Goal: Transaction & Acquisition: Purchase product/service

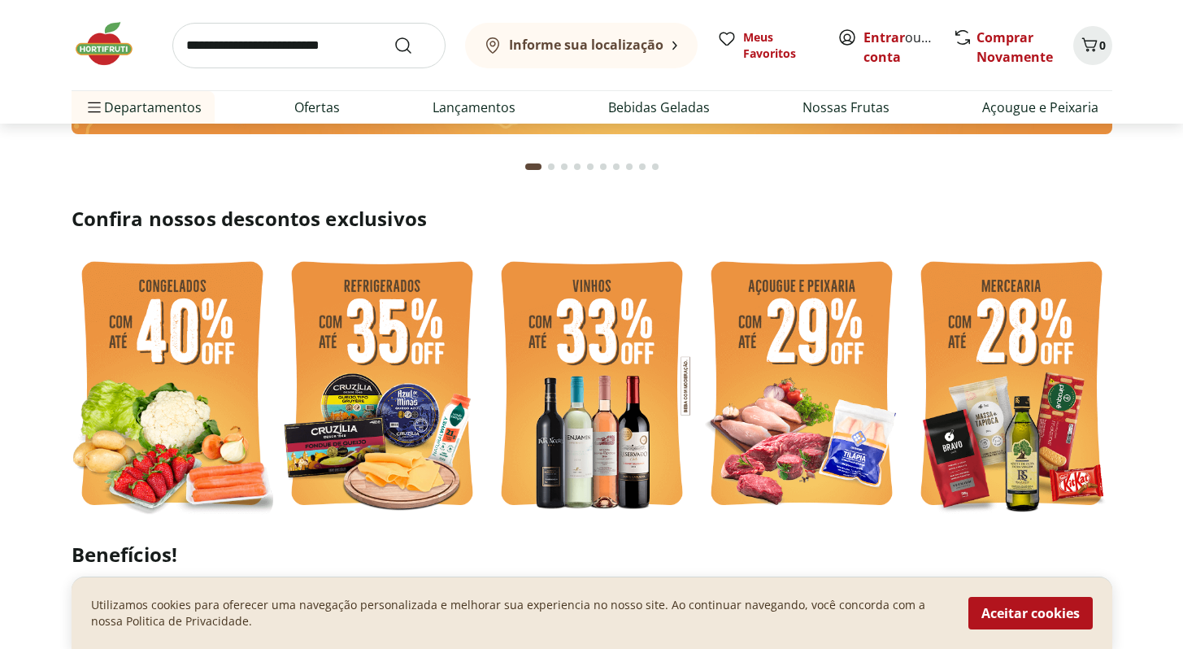
scroll to position [306, 0]
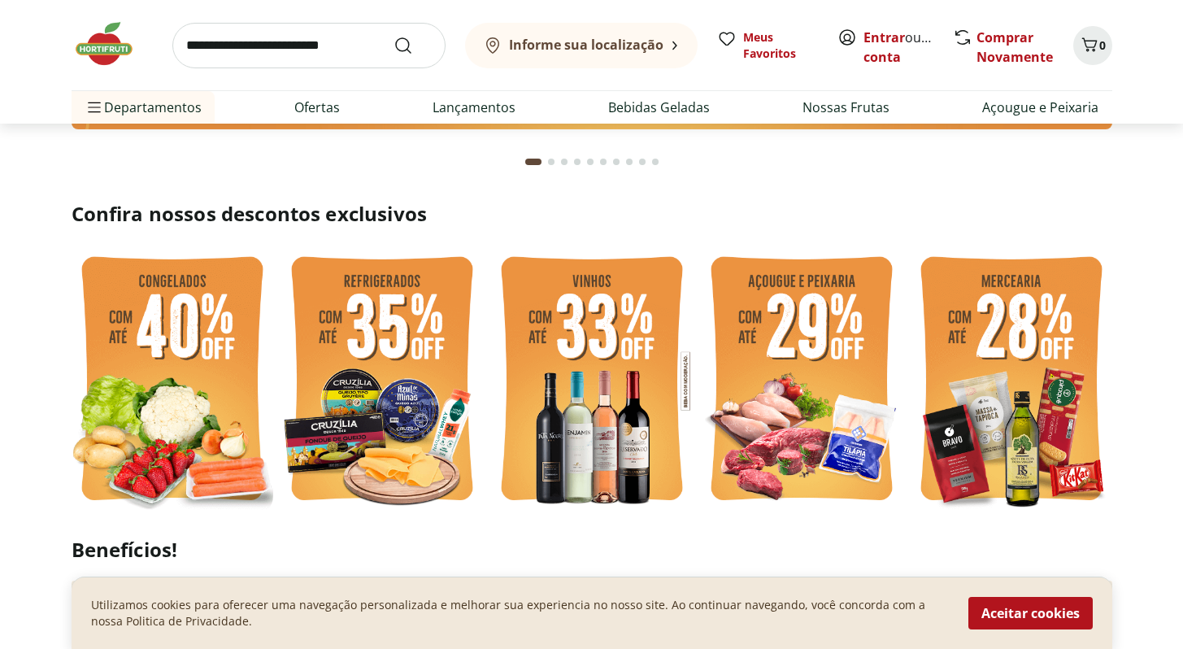
click at [170, 442] on img at bounding box center [173, 380] width 202 height 269
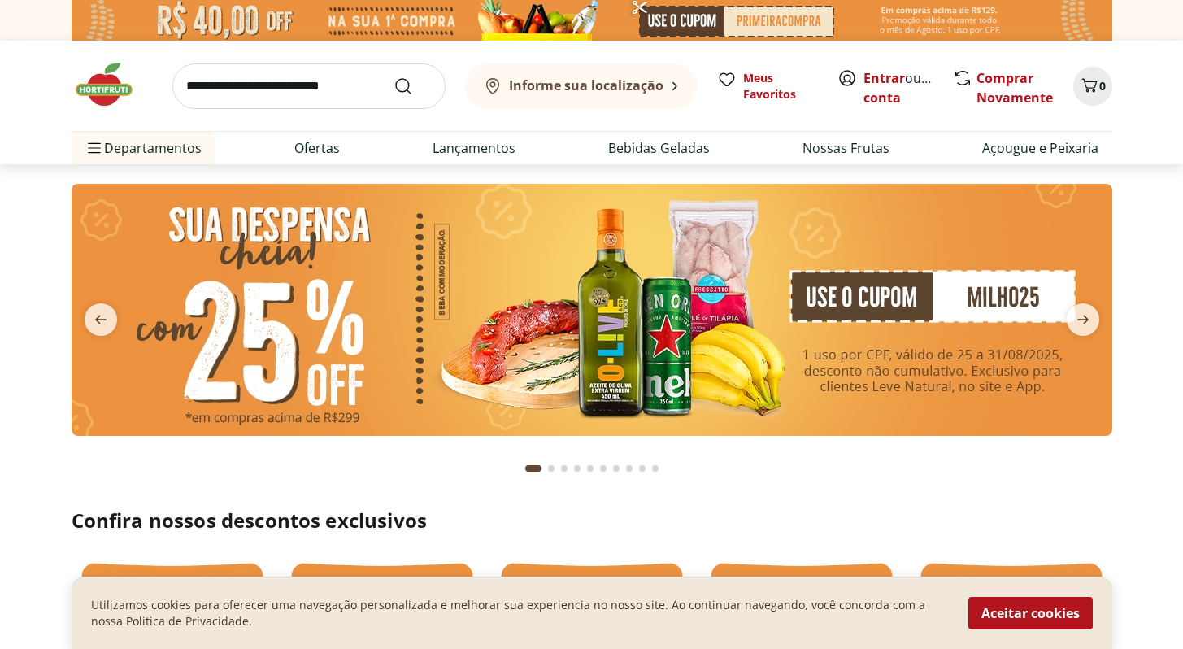
select select "**********"
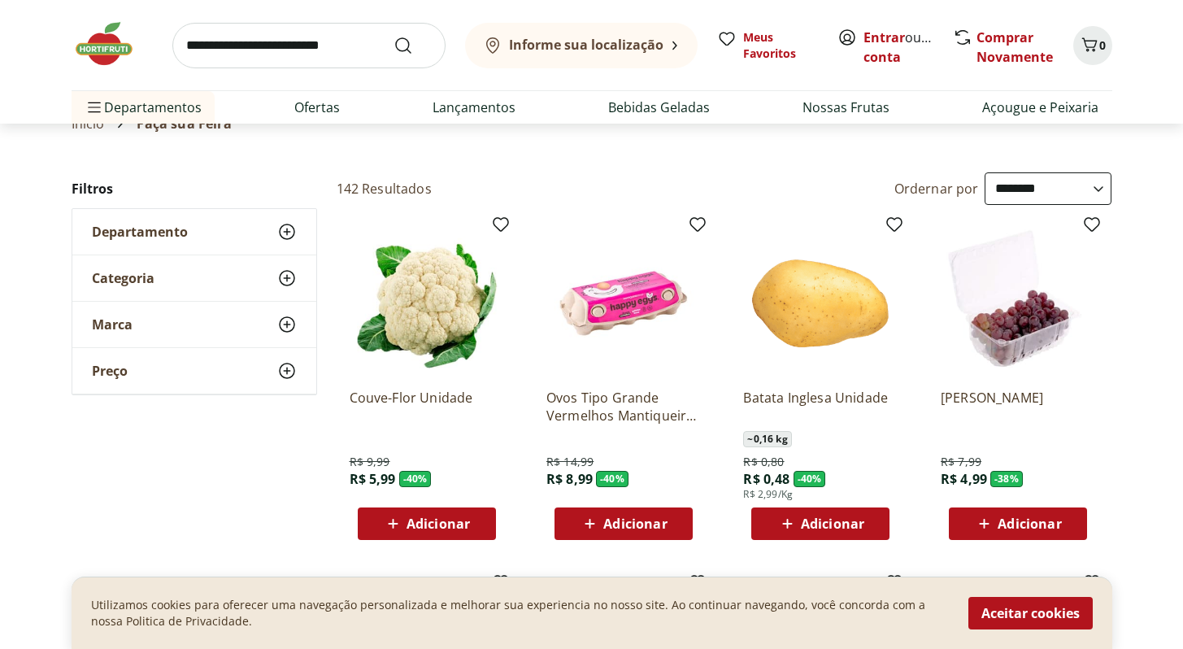
scroll to position [69, 0]
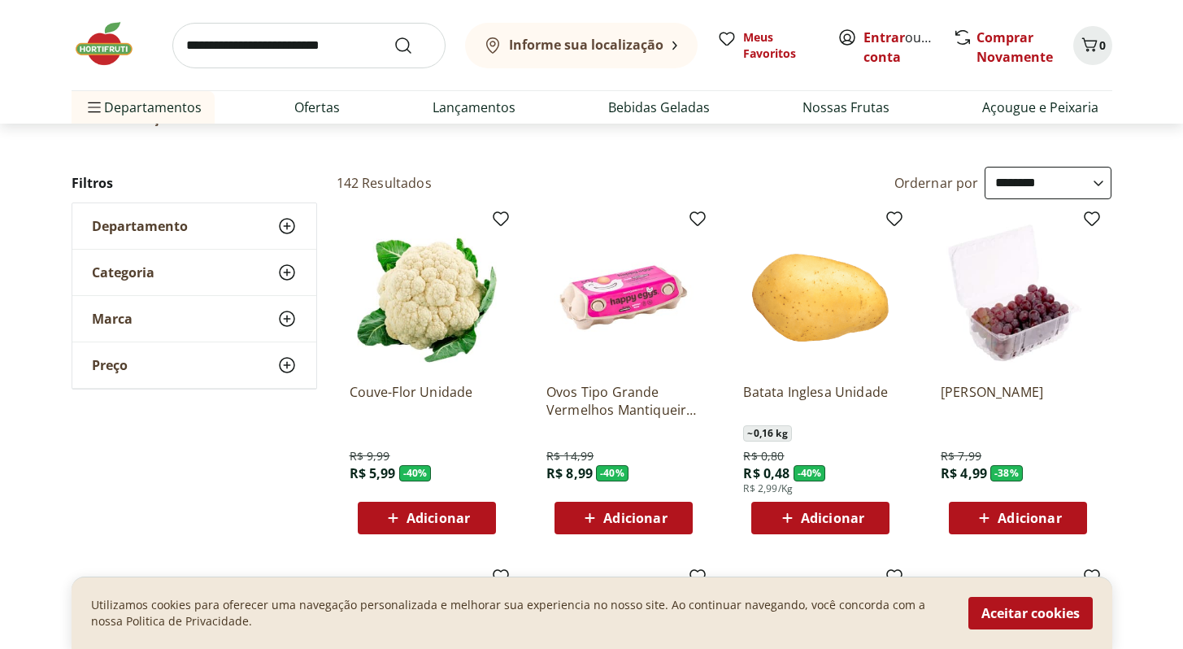
click at [286, 271] on use at bounding box center [287, 273] width 20 height 20
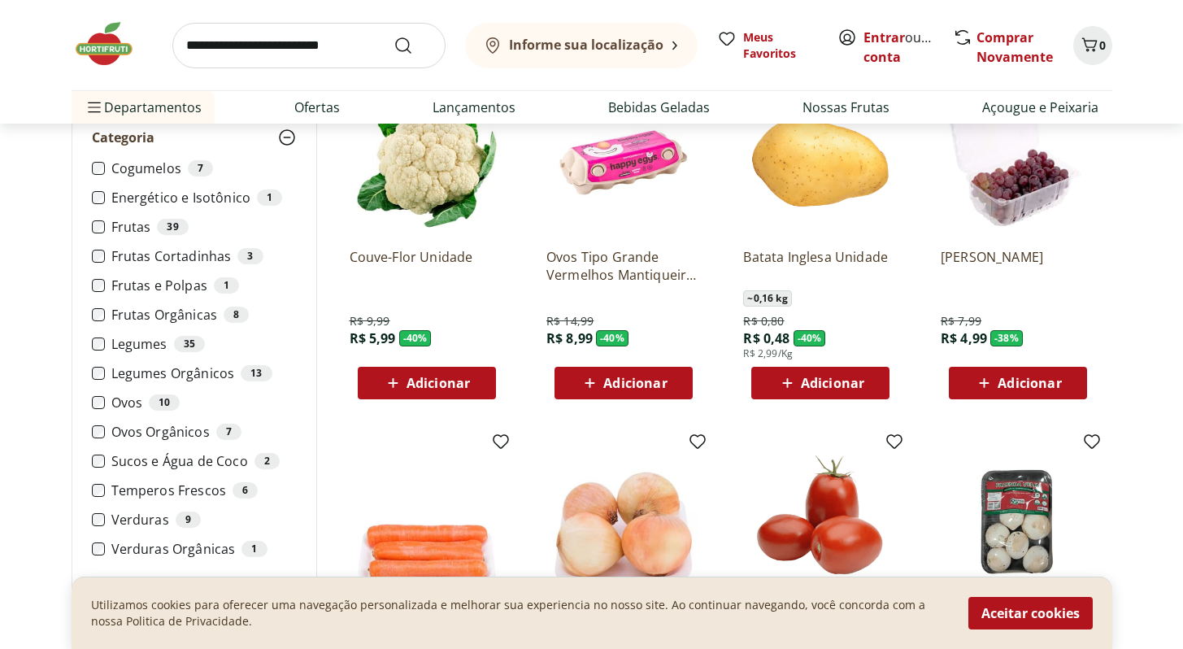
scroll to position [0, 0]
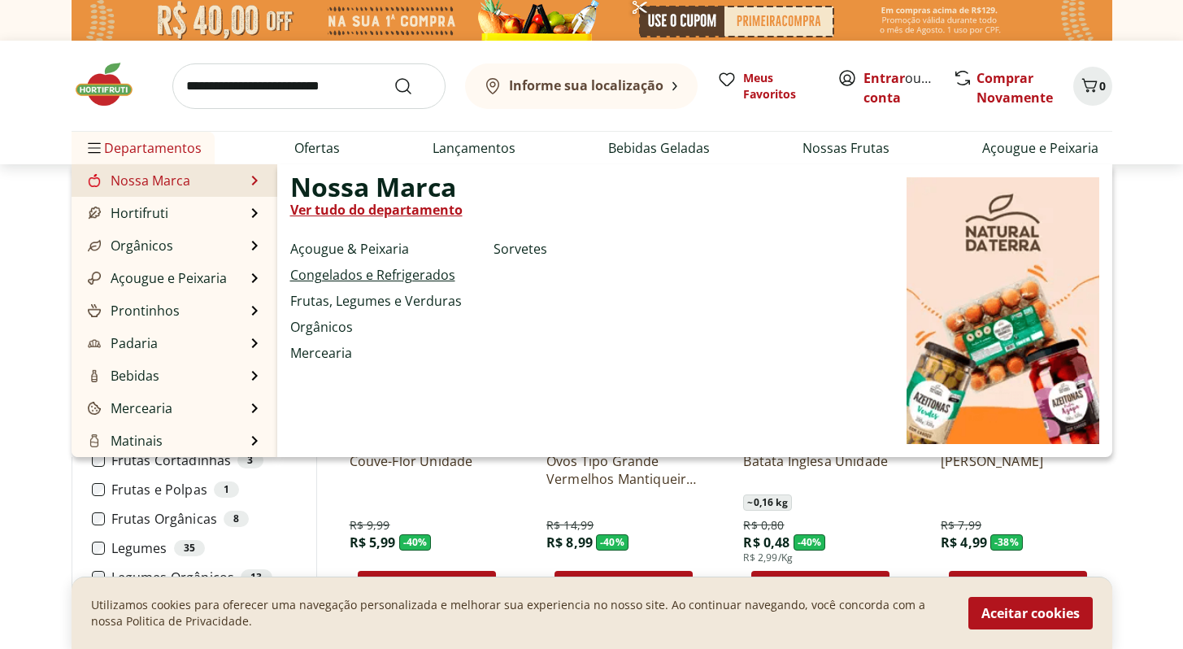
click at [328, 273] on link "Congelados e Refrigerados" at bounding box center [372, 275] width 165 height 20
select select "**********"
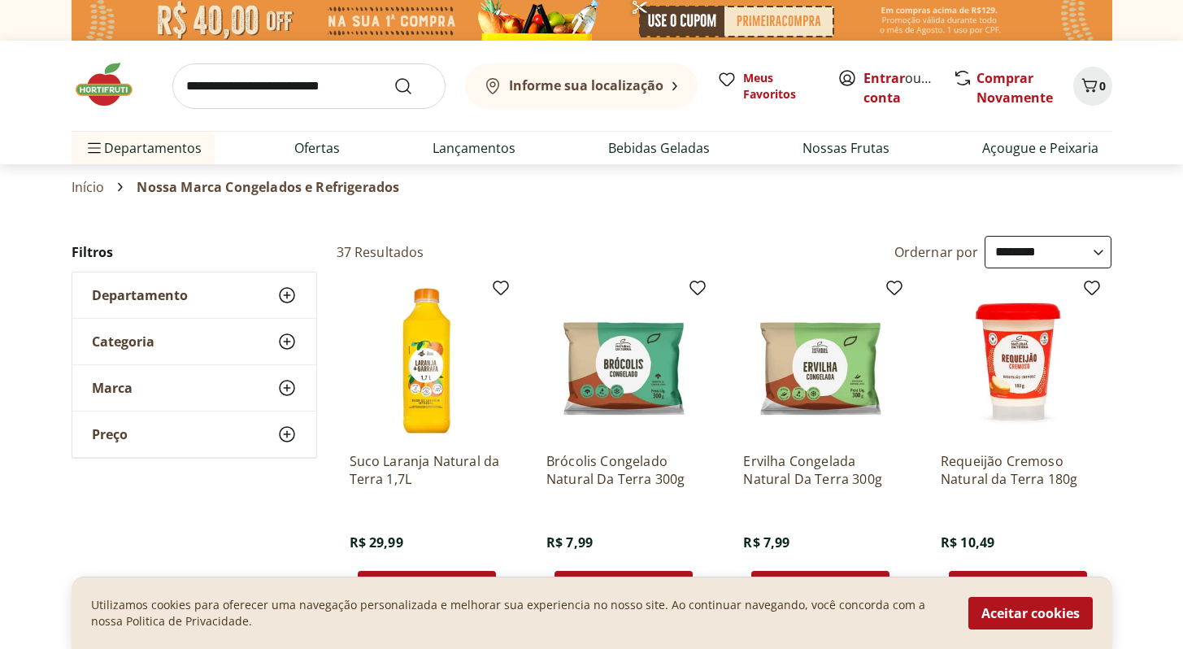
click at [286, 342] on use at bounding box center [287, 342] width 20 height 20
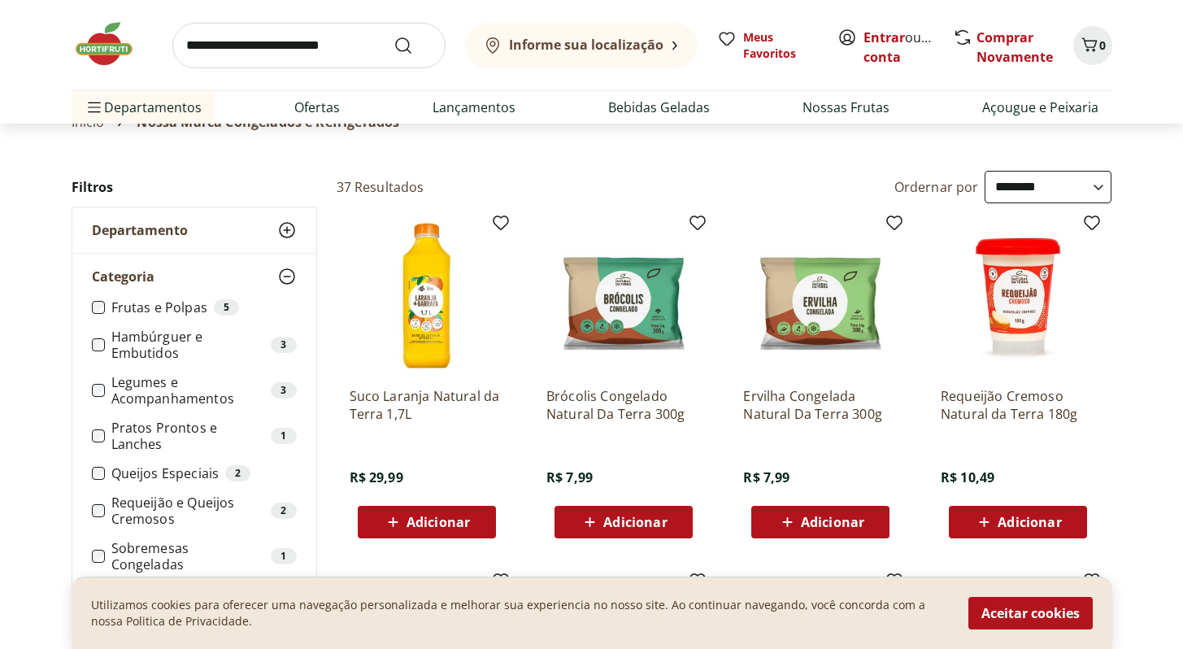
scroll to position [118, 0]
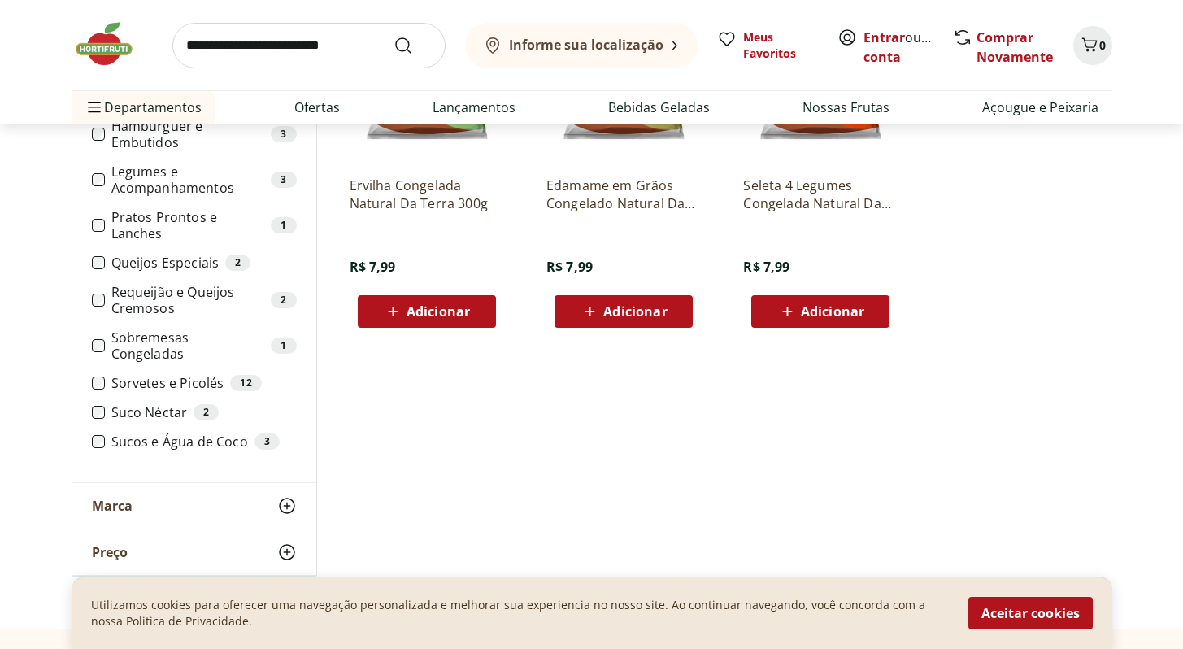
scroll to position [219, 0]
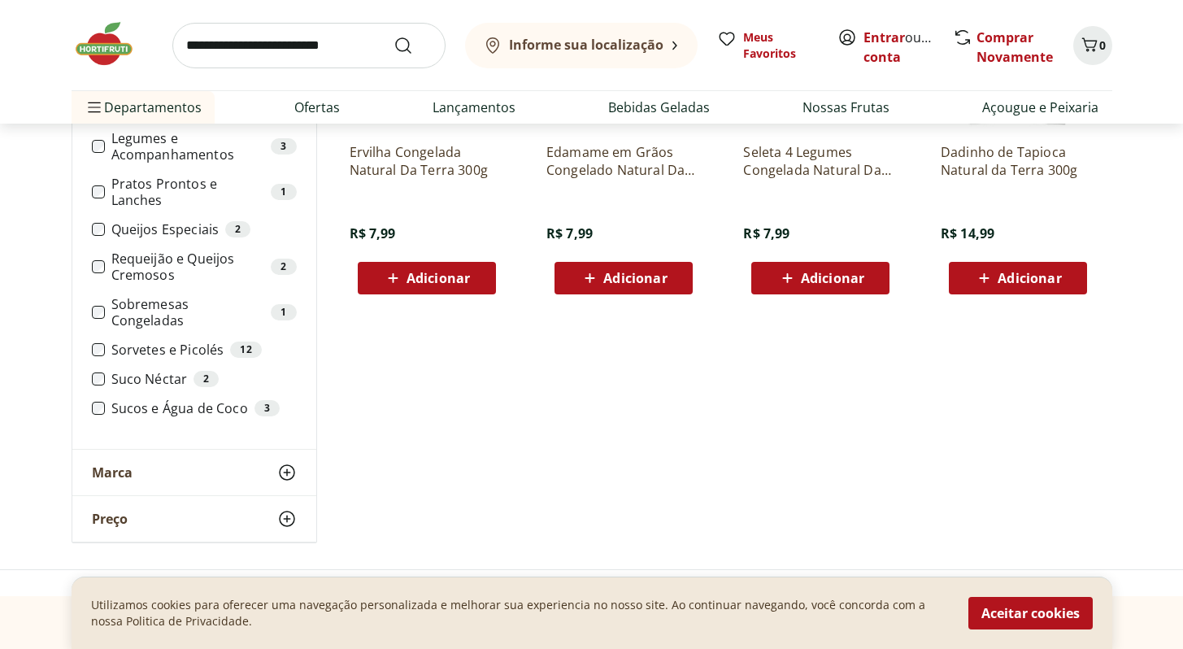
scroll to position [308, 0]
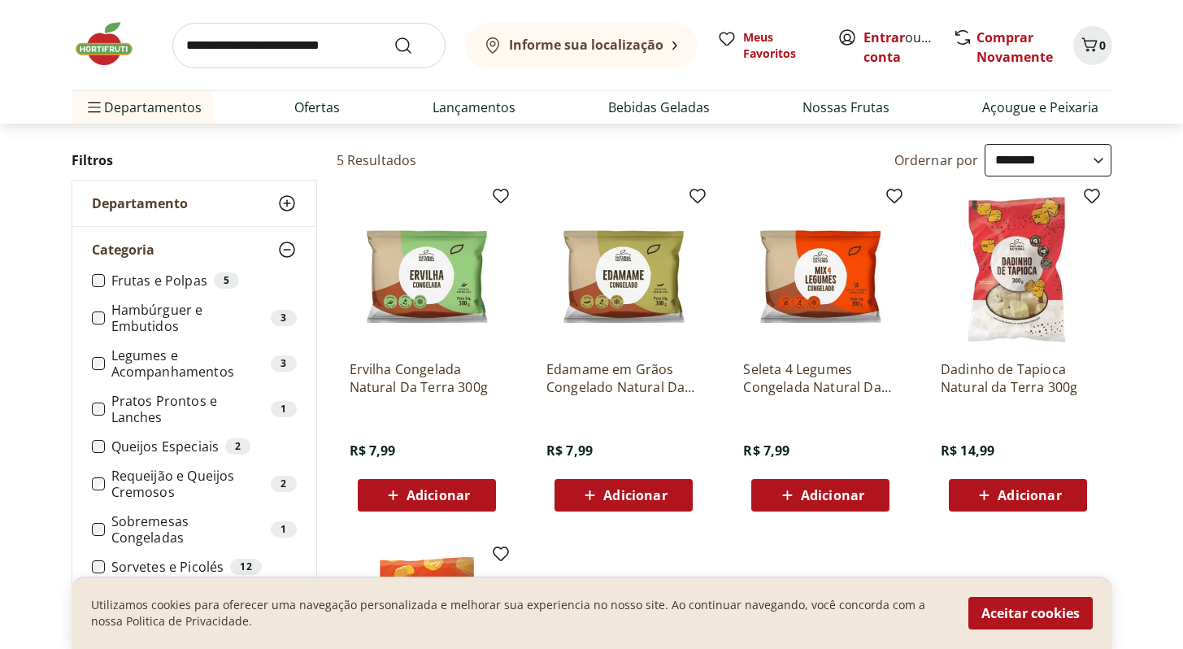
scroll to position [108, 0]
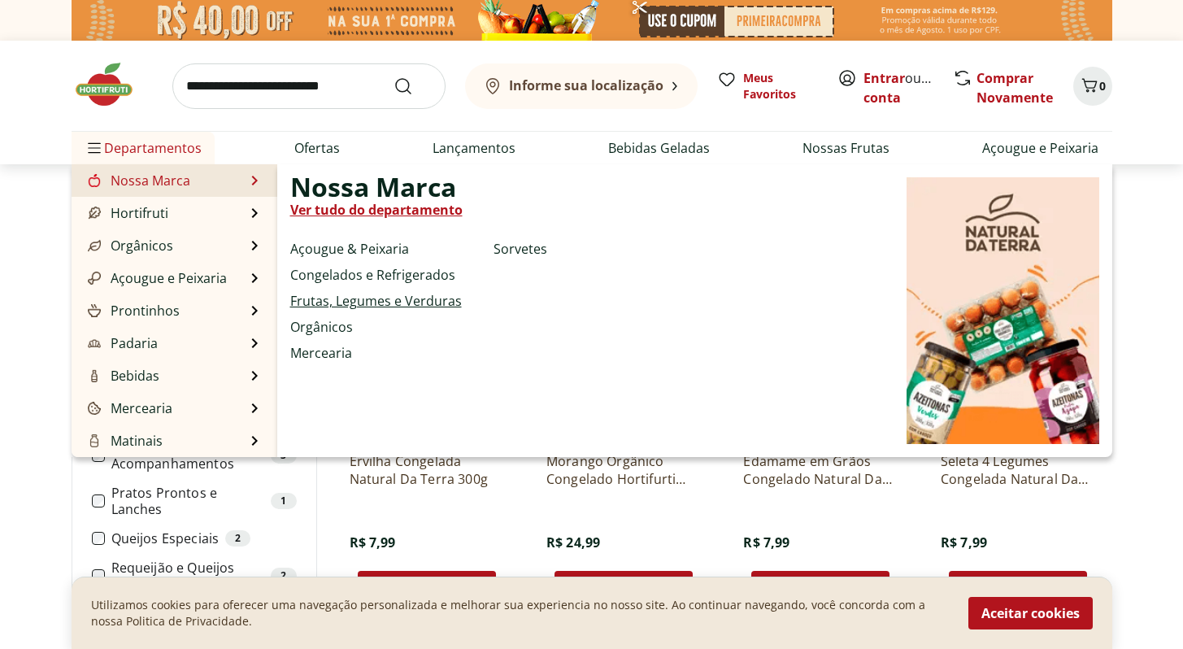
click at [328, 300] on link "Frutas, Legumes e Verduras" at bounding box center [375, 301] width 171 height 20
select select "**********"
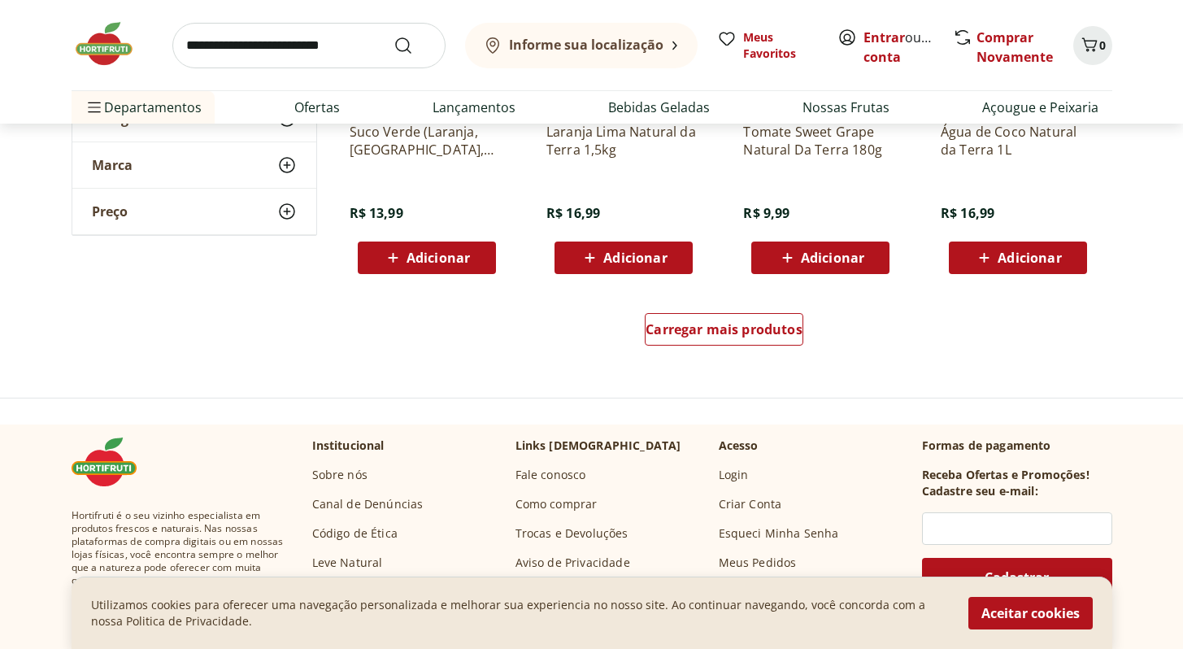
scroll to position [999, 0]
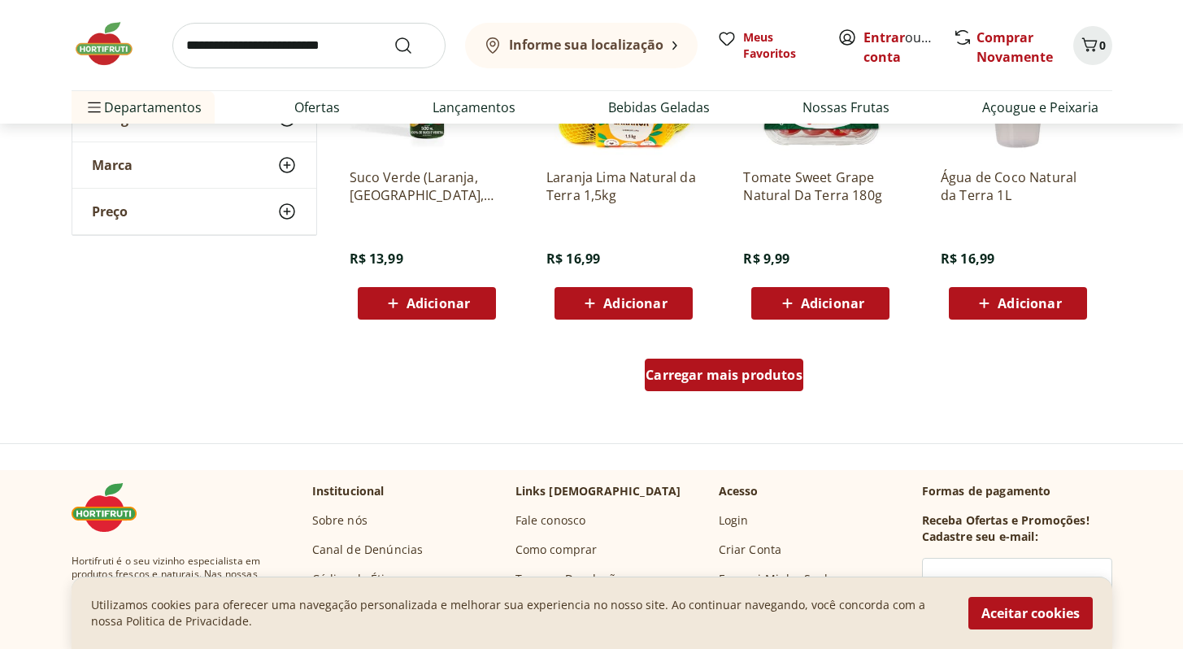
click at [701, 371] on span "Carregar mais produtos" at bounding box center [723, 374] width 157 height 13
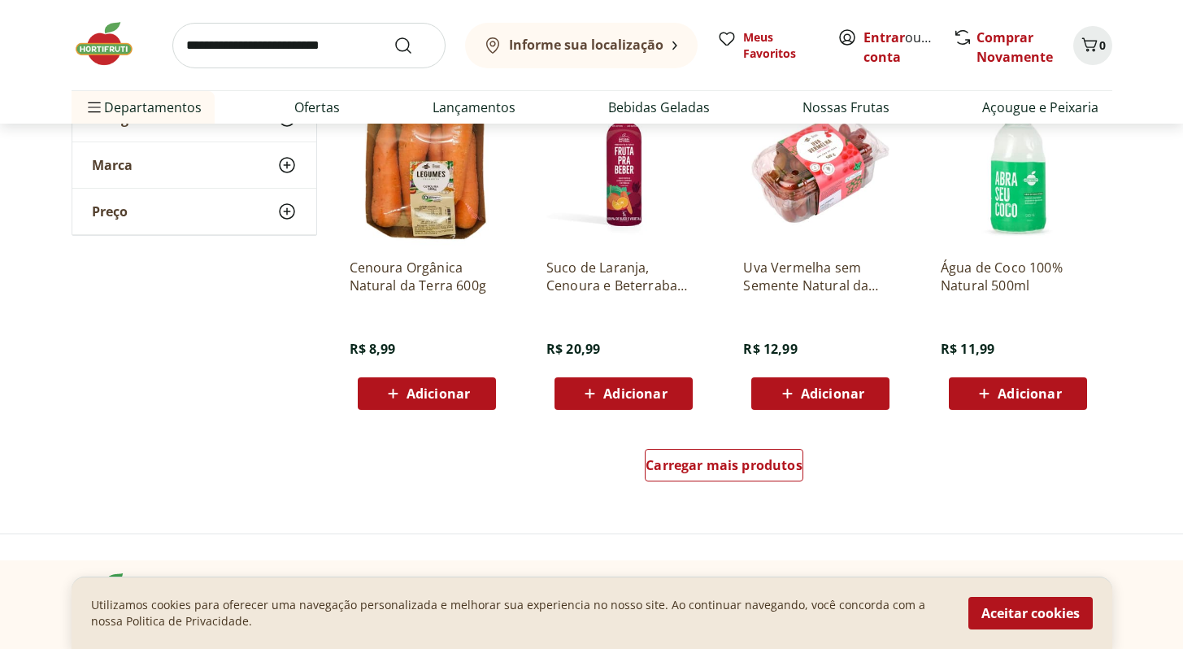
scroll to position [1978, 0]
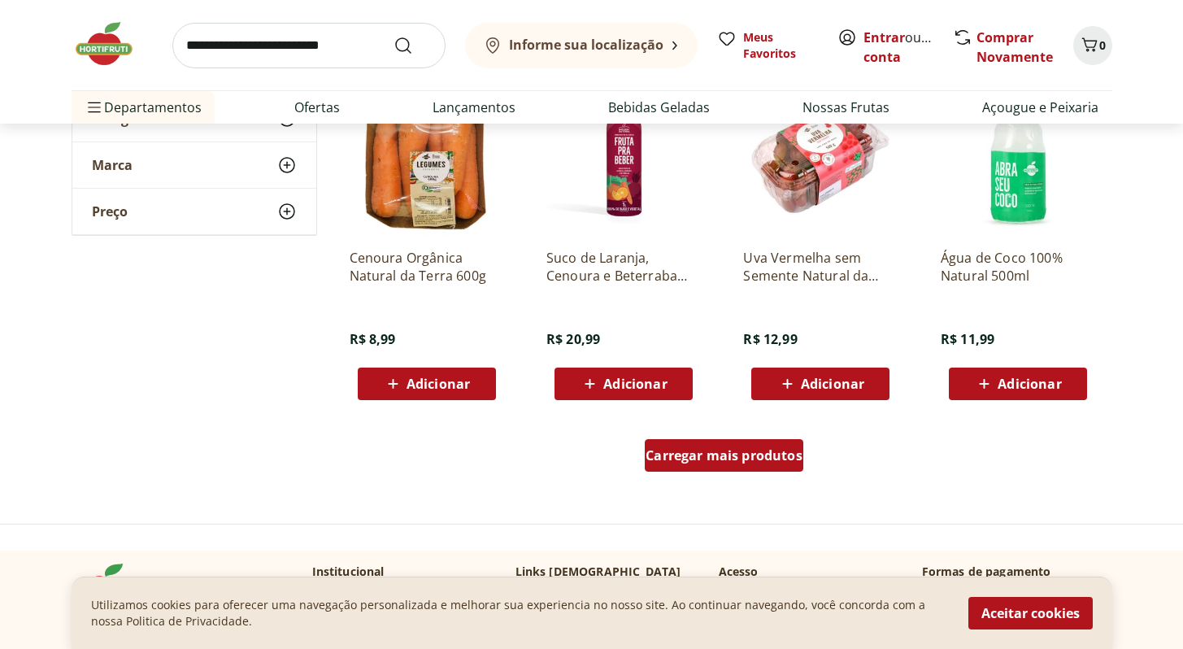
click at [724, 455] on span "Carregar mais produtos" at bounding box center [723, 455] width 157 height 13
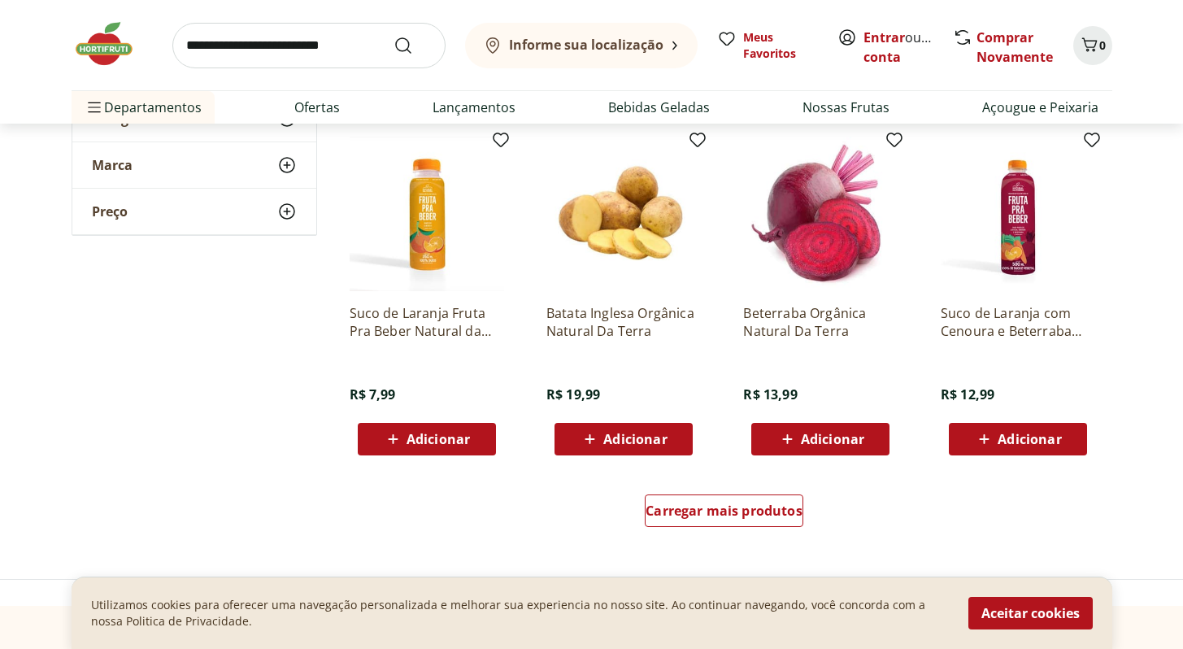
scroll to position [2979, 0]
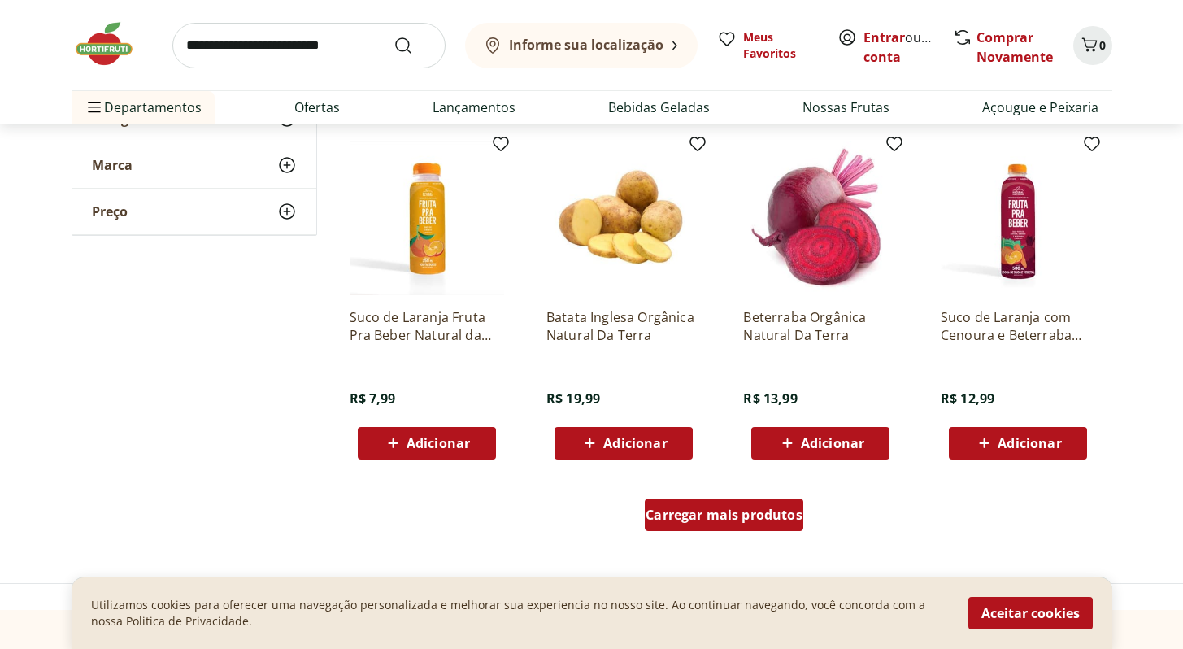
click at [701, 515] on span "Carregar mais produtos" at bounding box center [723, 514] width 157 height 13
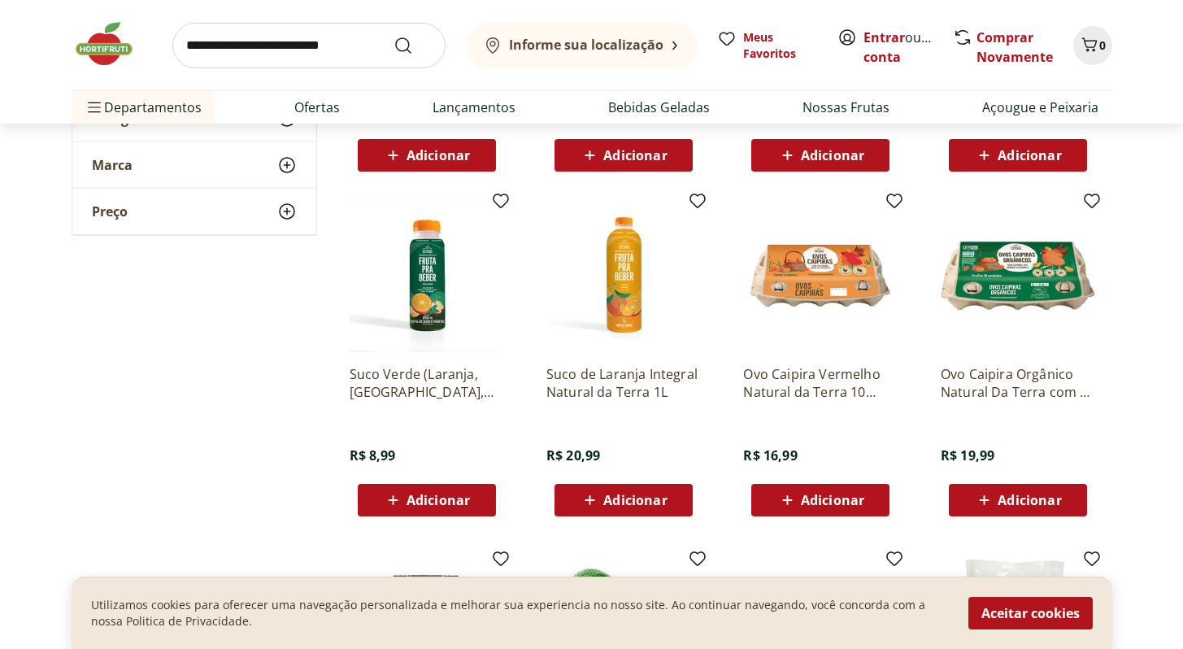
scroll to position [1100, 0]
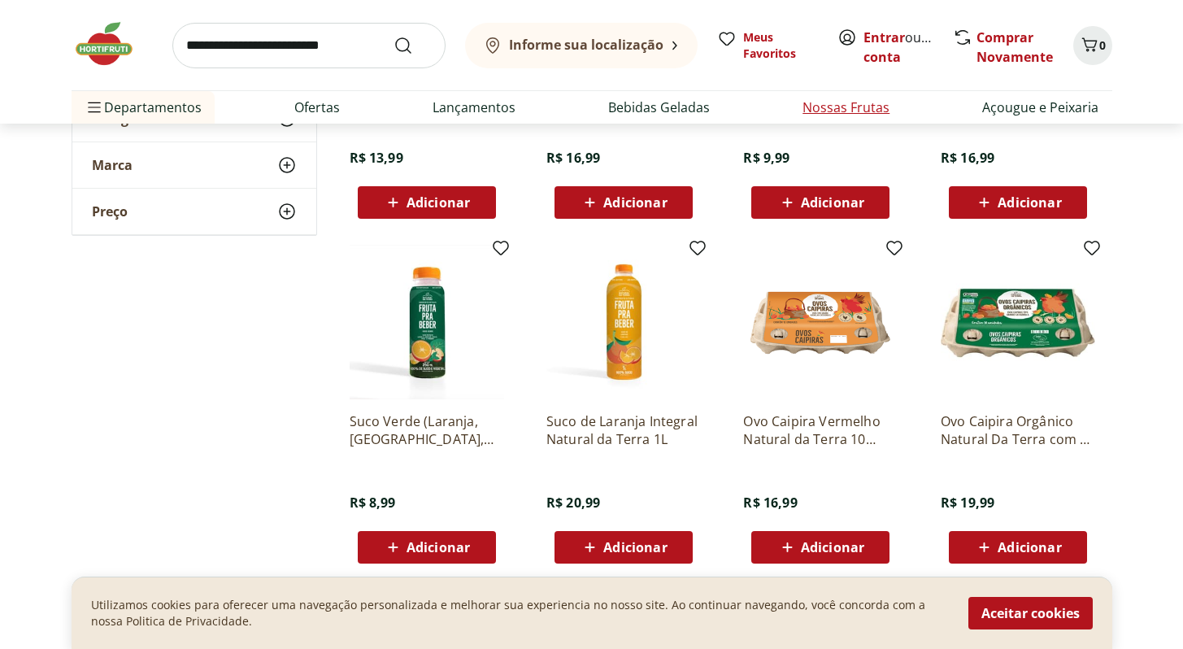
click at [819, 102] on link "Nossas Frutas" at bounding box center [845, 108] width 87 height 20
select select "**********"
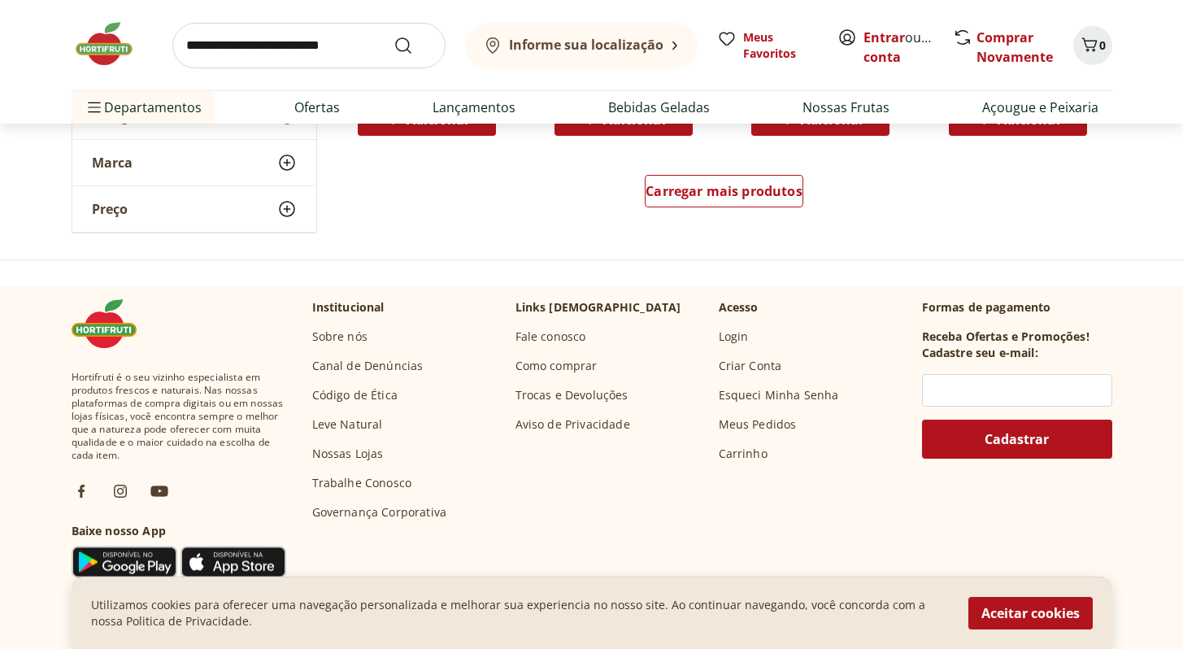
scroll to position [1179, 0]
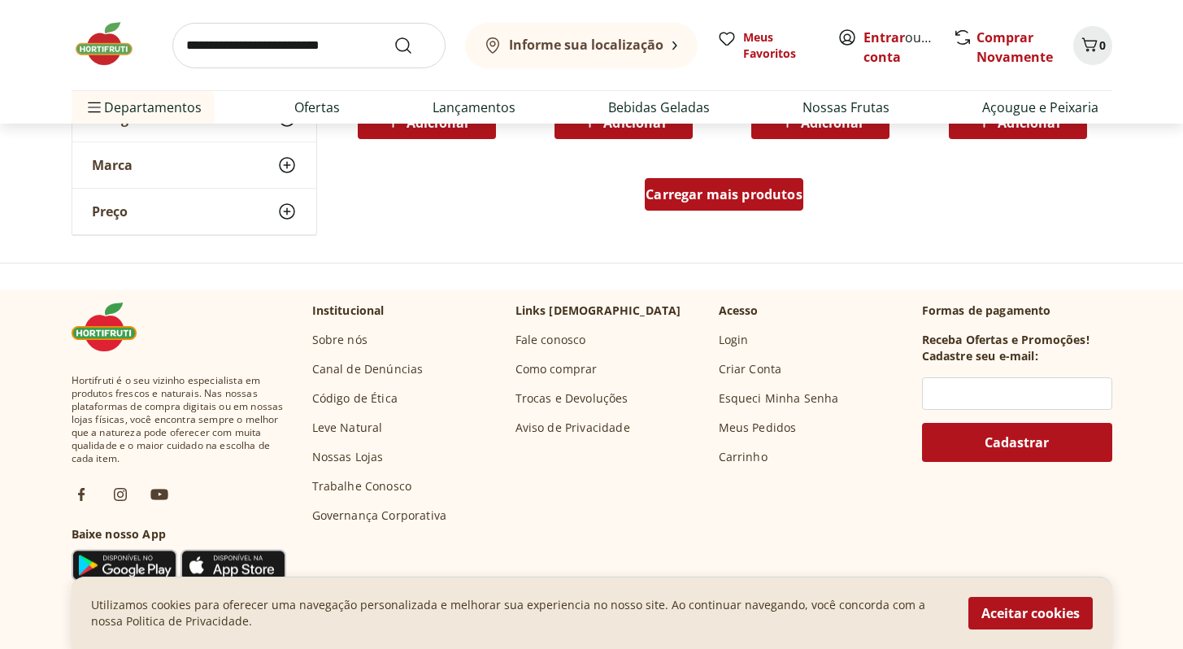
click at [658, 192] on span "Carregar mais produtos" at bounding box center [723, 194] width 157 height 13
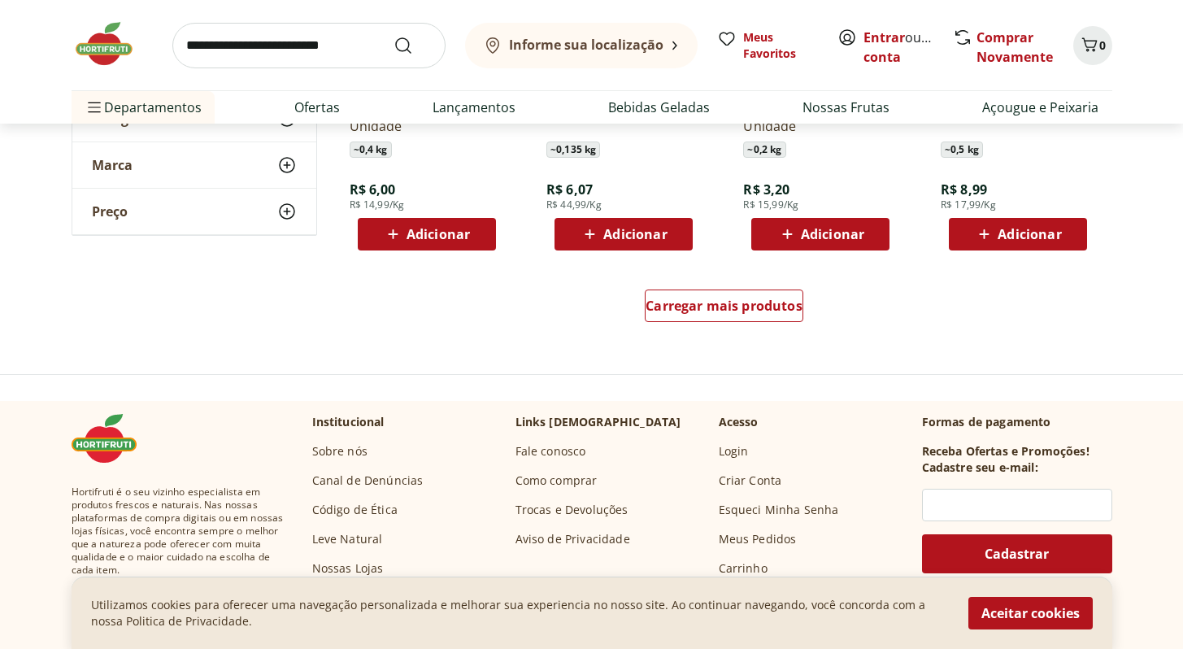
scroll to position [2134, 0]
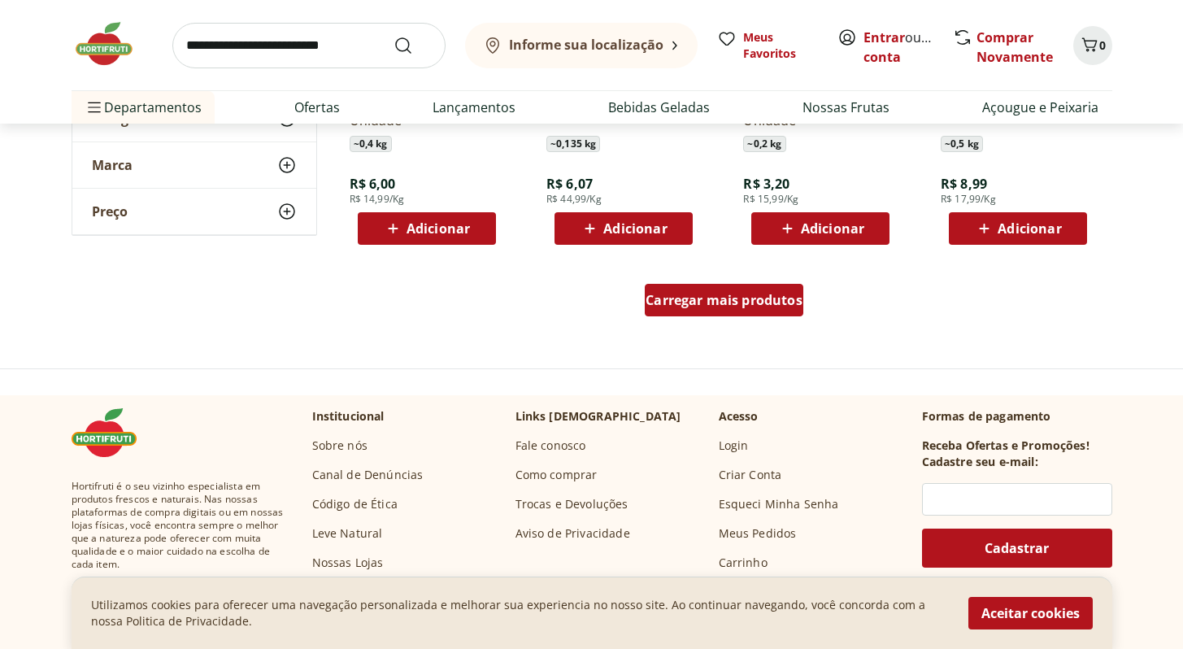
click at [694, 299] on span "Carregar mais produtos" at bounding box center [723, 299] width 157 height 13
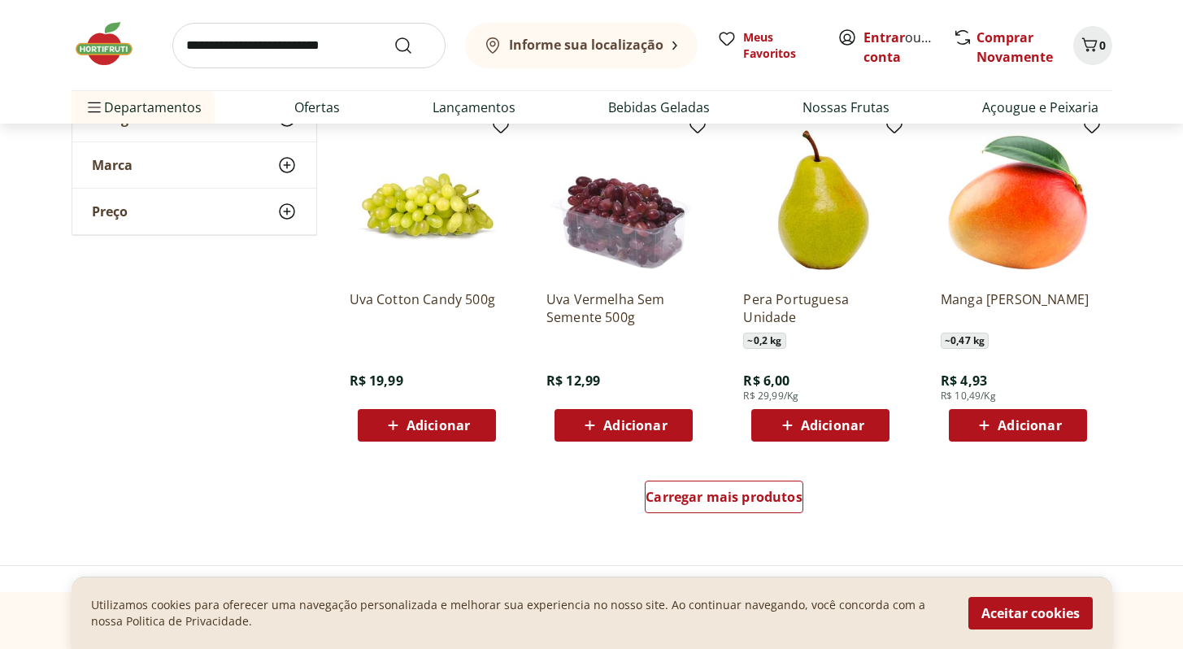
scroll to position [3001, 0]
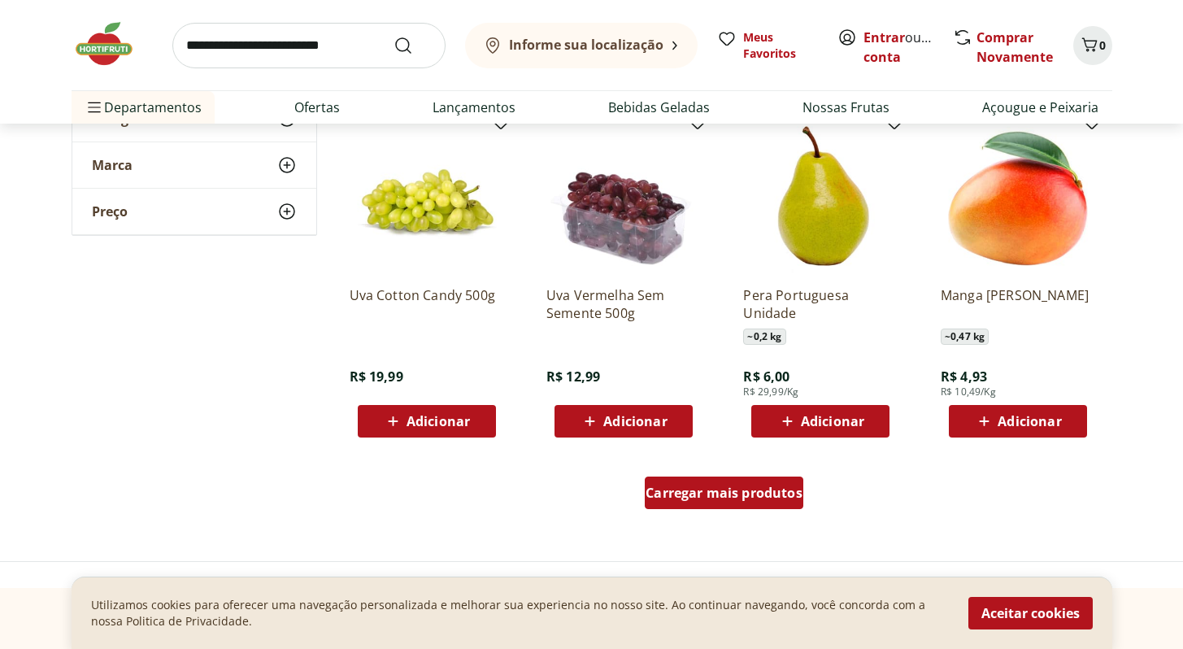
click at [667, 487] on span "Carregar mais produtos" at bounding box center [723, 492] width 157 height 13
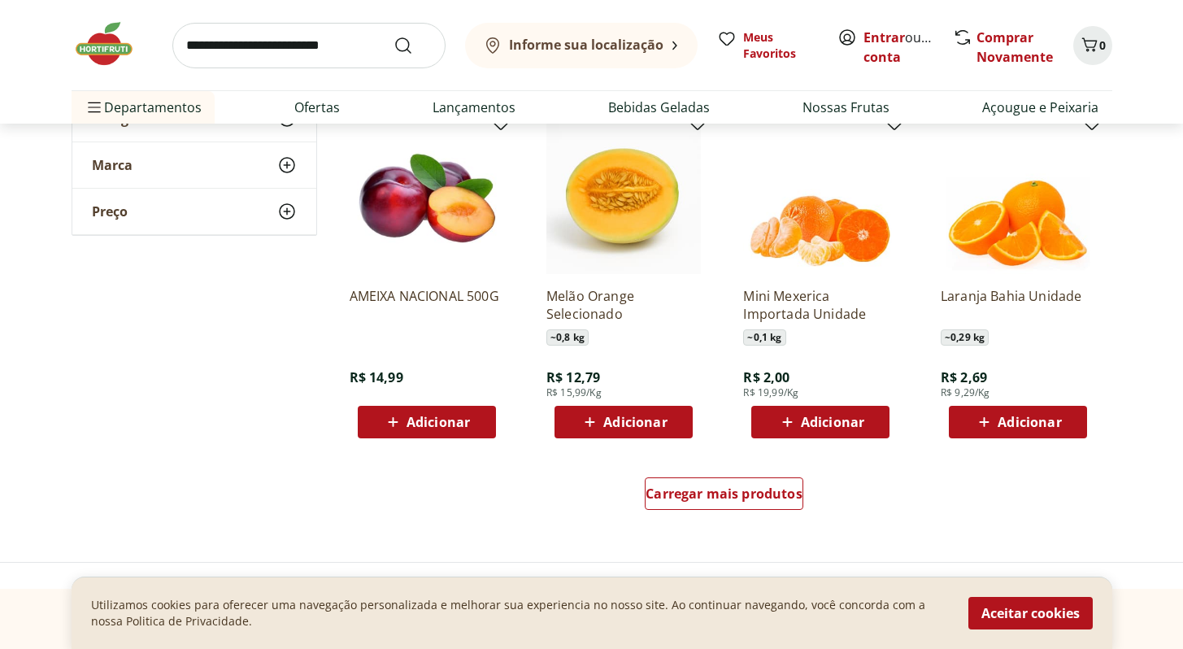
scroll to position [4064, 0]
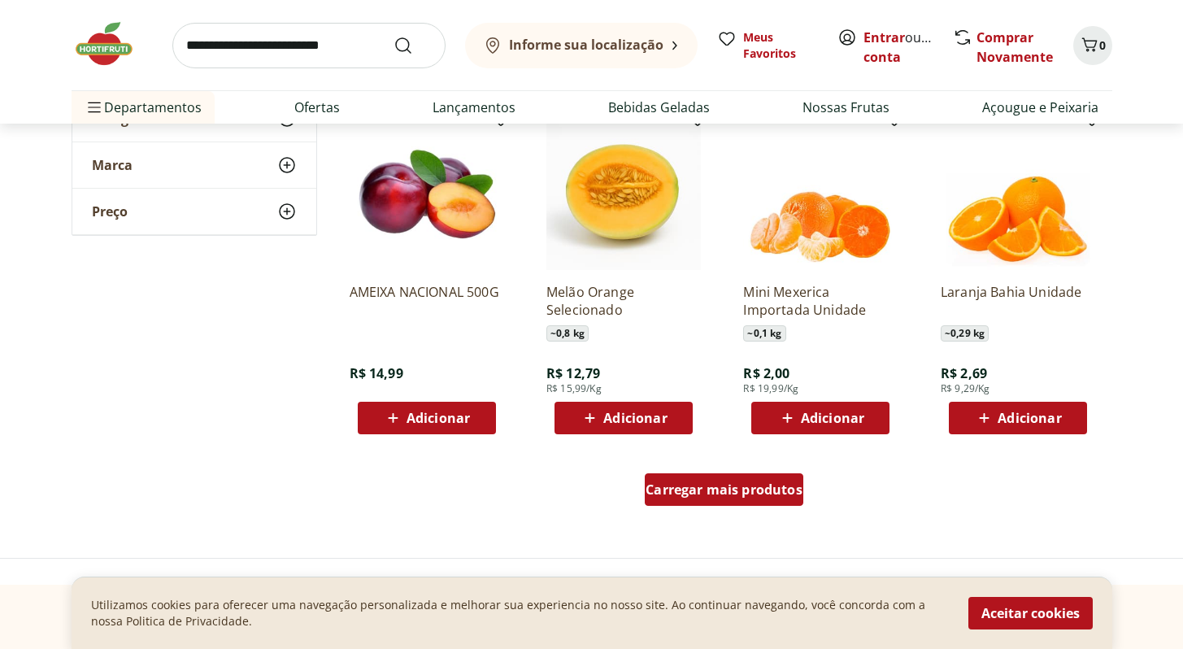
click at [713, 487] on span "Carregar mais produtos" at bounding box center [723, 489] width 157 height 13
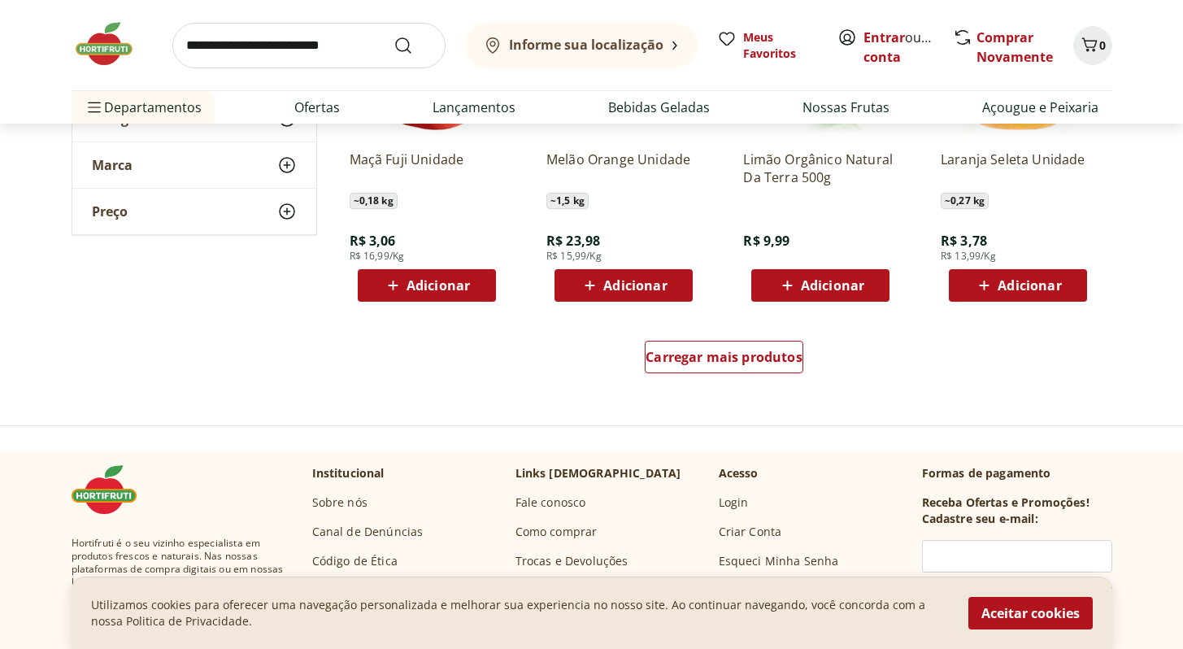
scroll to position [5260, 0]
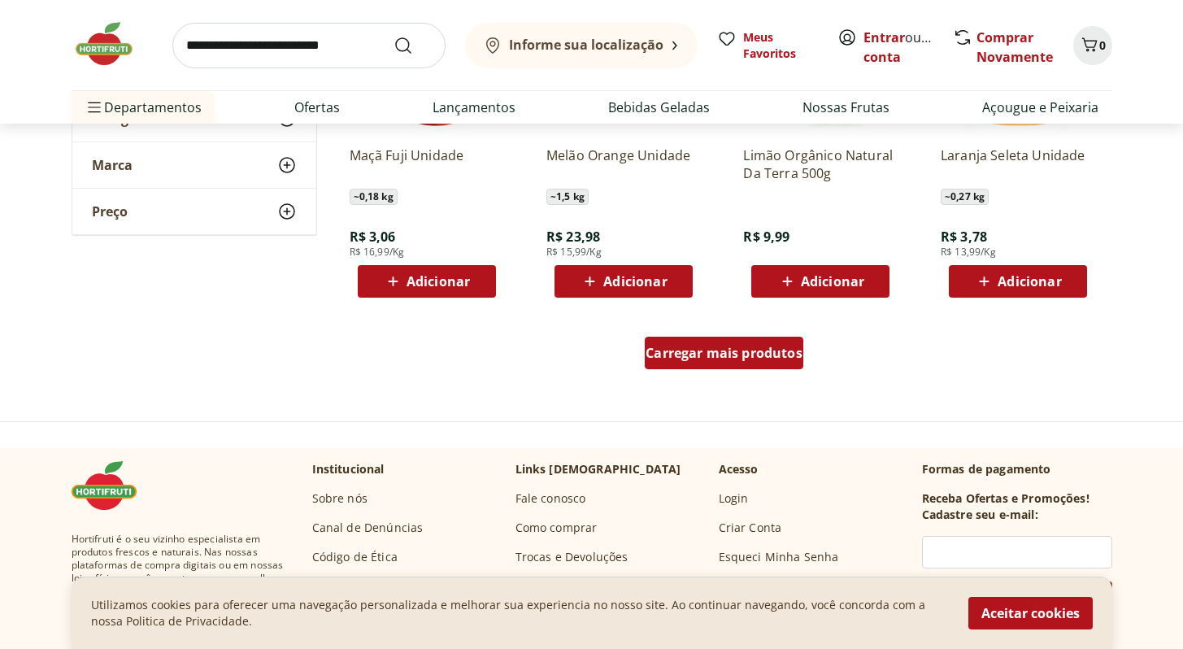
click at [684, 349] on span "Carregar mais produtos" at bounding box center [723, 352] width 157 height 13
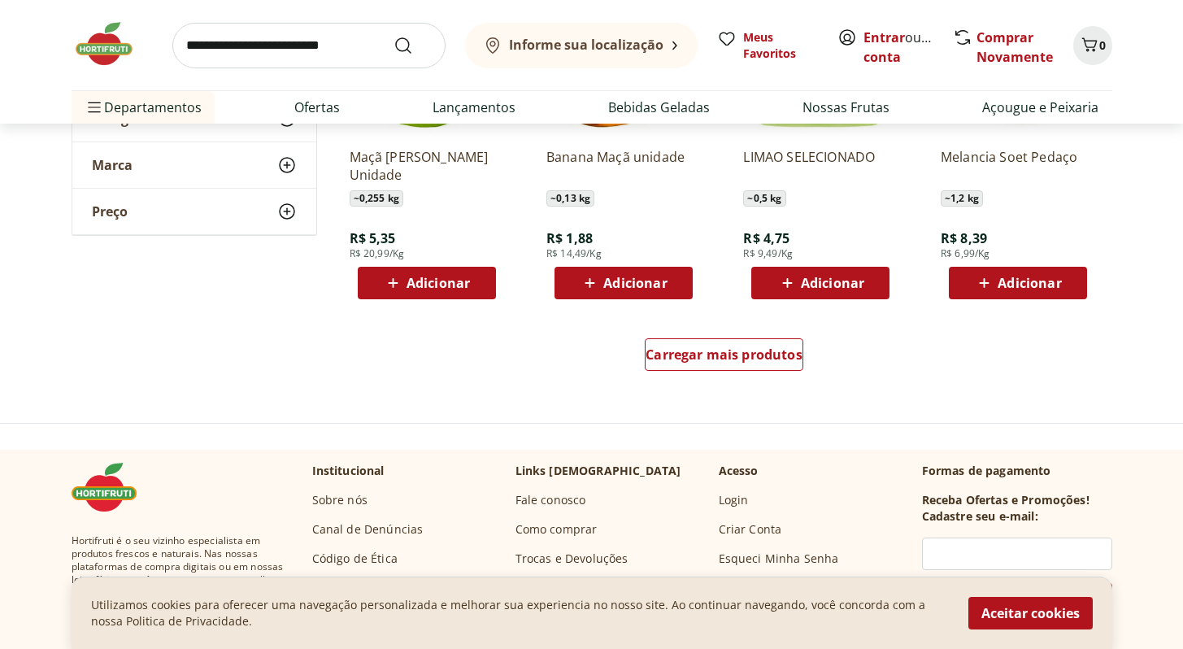
scroll to position [6320, 0]
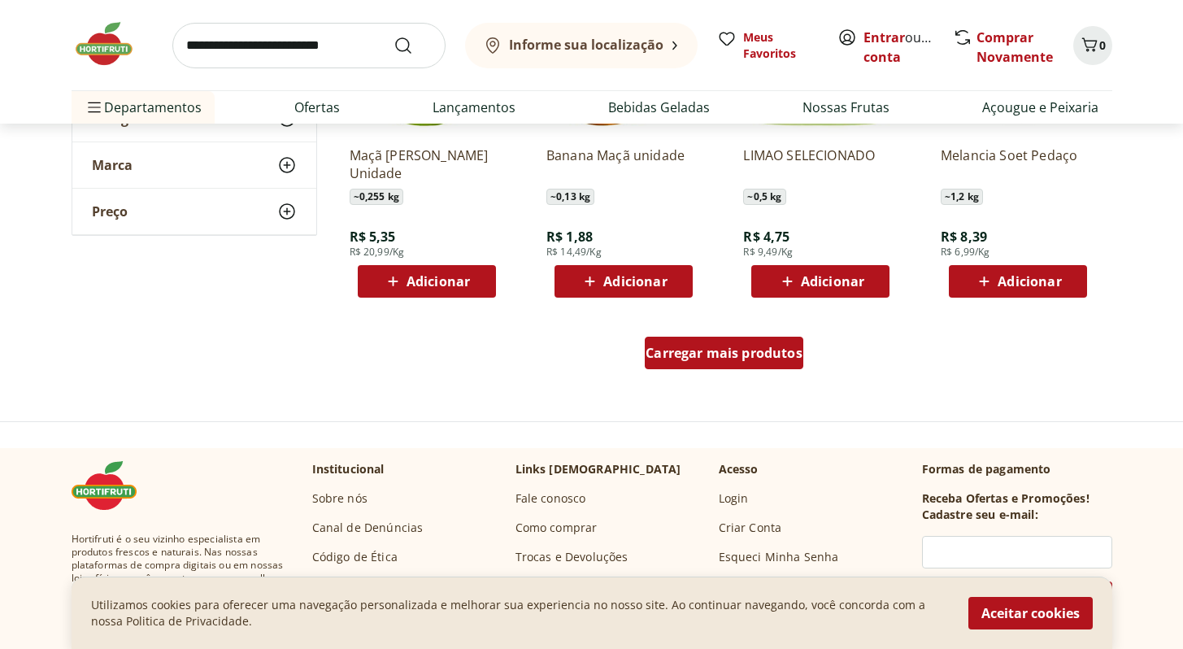
click at [667, 342] on div "Carregar mais produtos" at bounding box center [724, 352] width 158 height 33
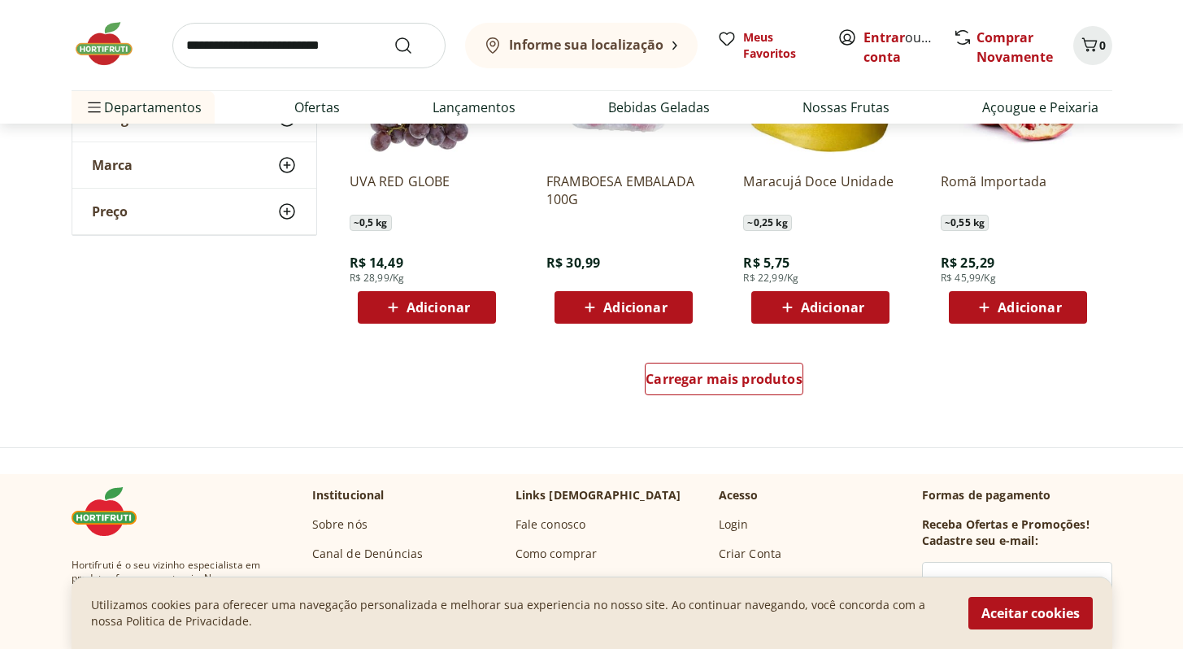
scroll to position [7358, 0]
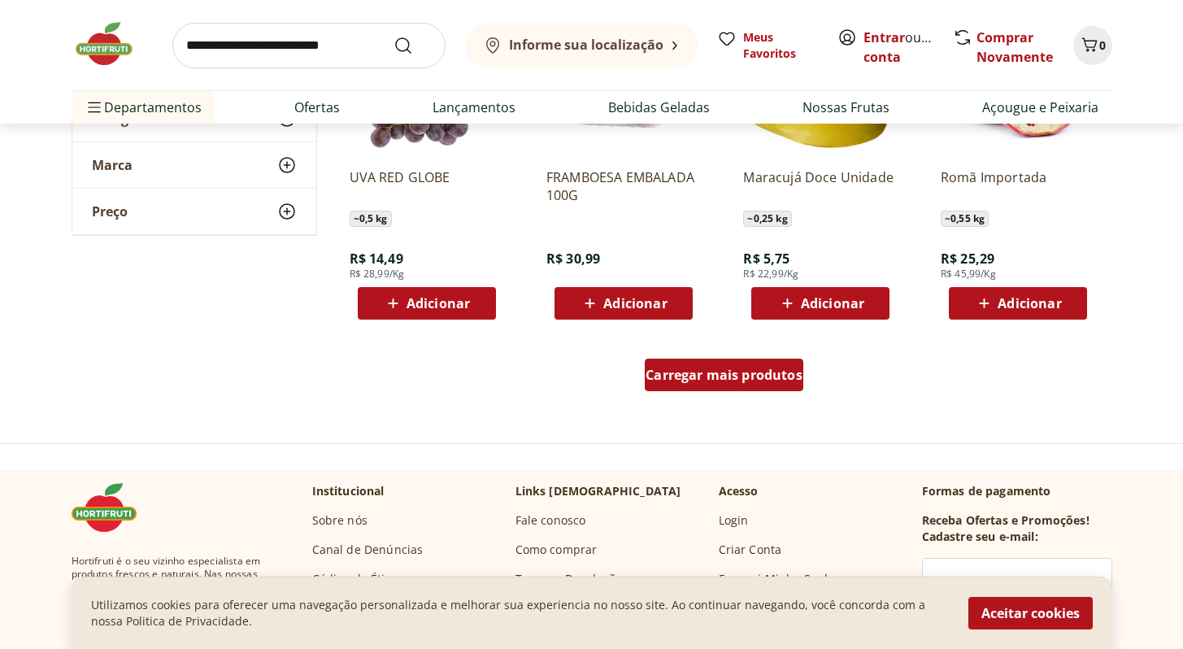
click at [692, 381] on span "Carregar mais produtos" at bounding box center [723, 374] width 157 height 13
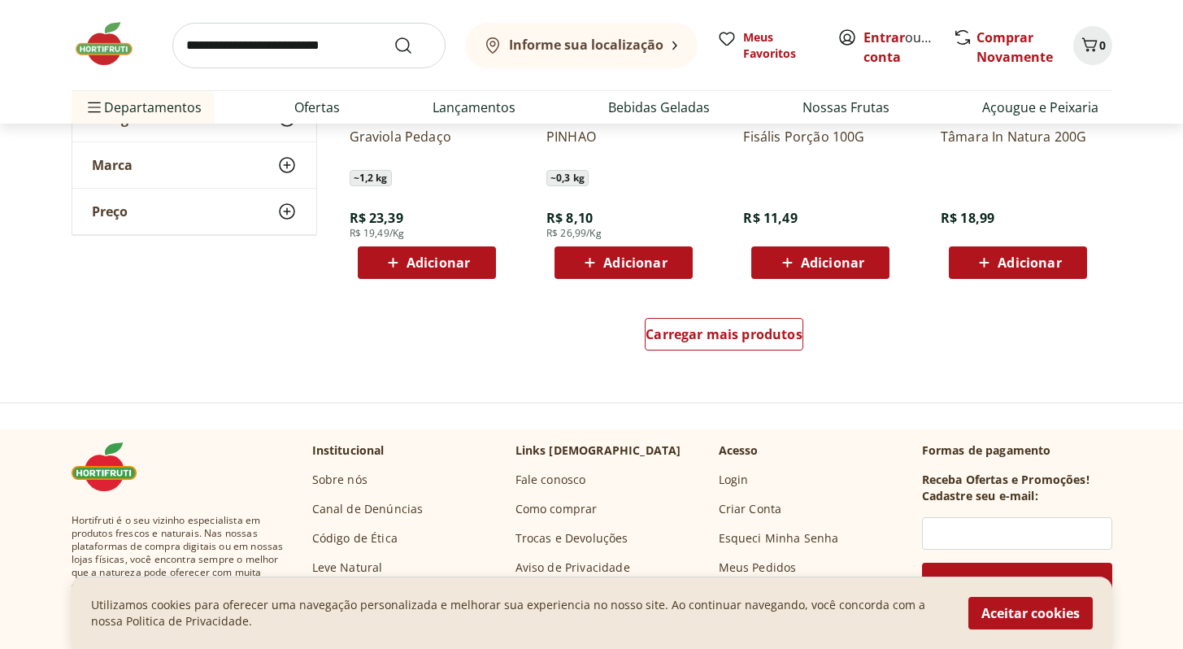
scroll to position [8460, 0]
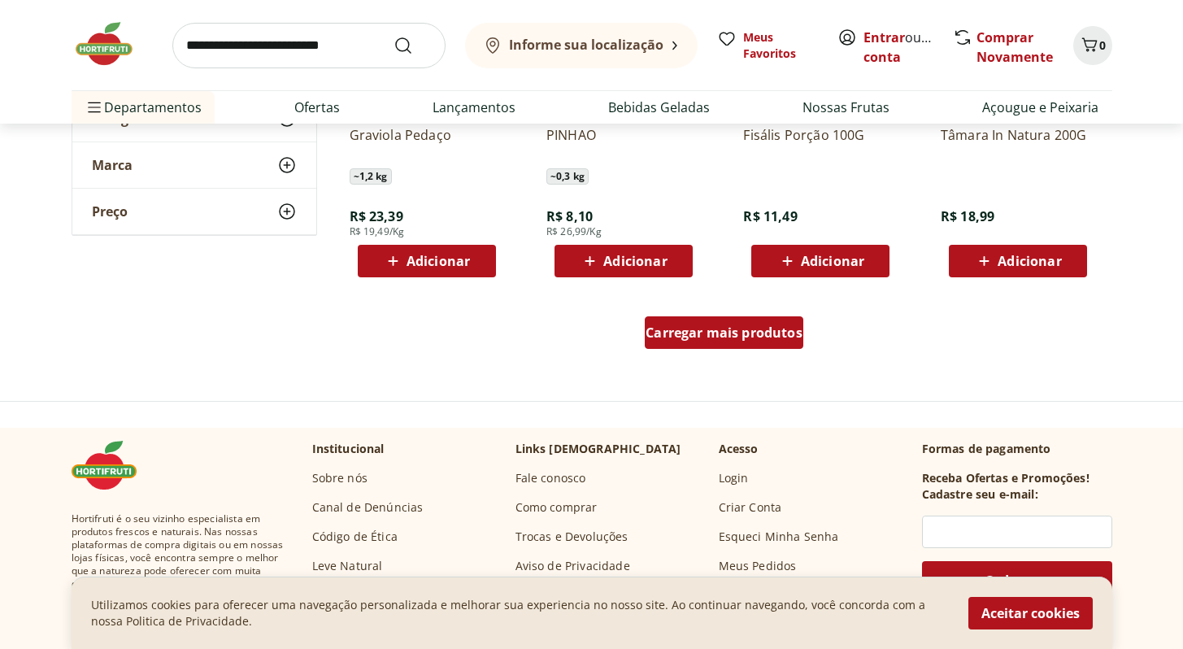
click at [691, 342] on div "Carregar mais produtos" at bounding box center [724, 332] width 158 height 33
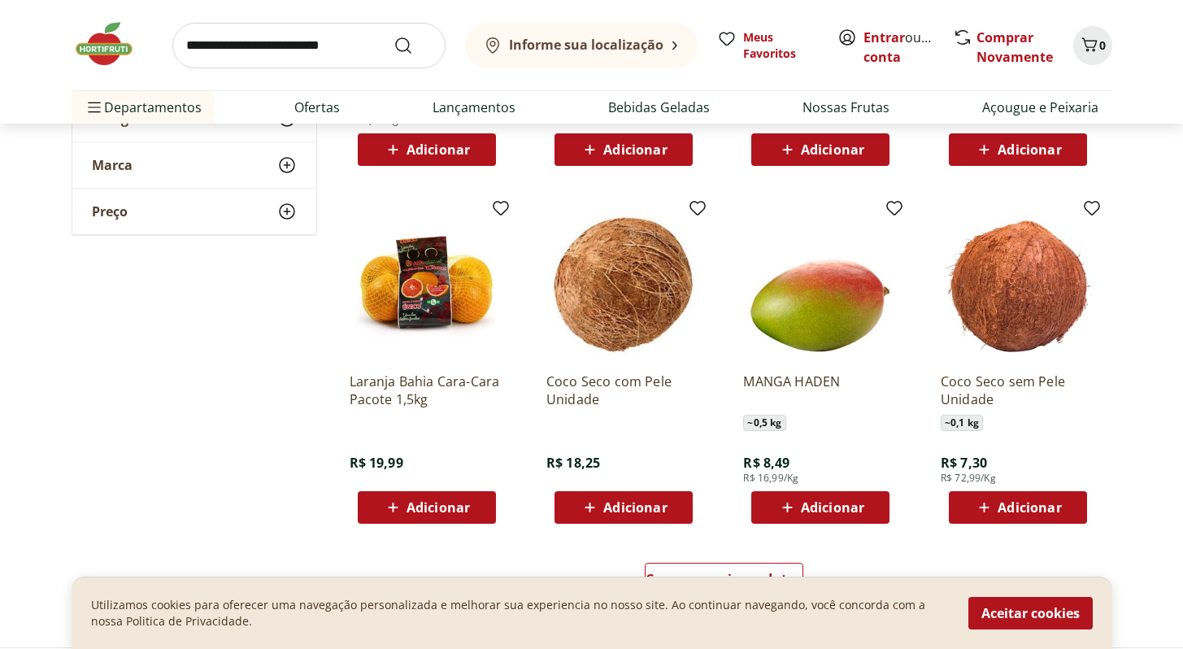
scroll to position [9283, 0]
